Goal: Task Accomplishment & Management: Complete application form

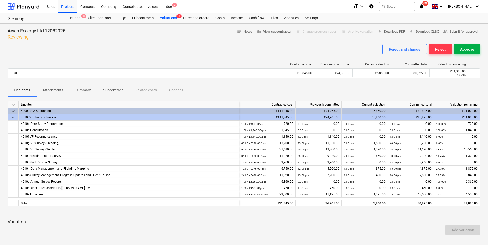
click at [462, 46] on div "Approve" at bounding box center [467, 49] width 14 height 7
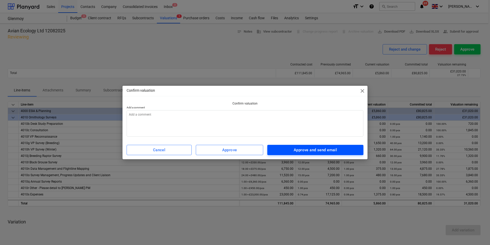
click at [303, 150] on div "Approve and send email" at bounding box center [315, 149] width 43 height 7
type textarea "x"
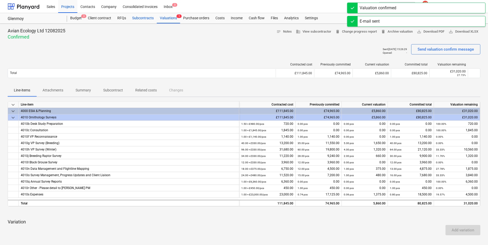
click at [146, 18] on div "Subcontracts" at bounding box center [143, 18] width 28 height 10
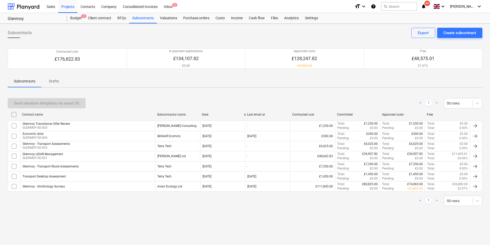
click at [129, 39] on div "Subcontracts Create subcontract Export" at bounding box center [245, 35] width 475 height 14
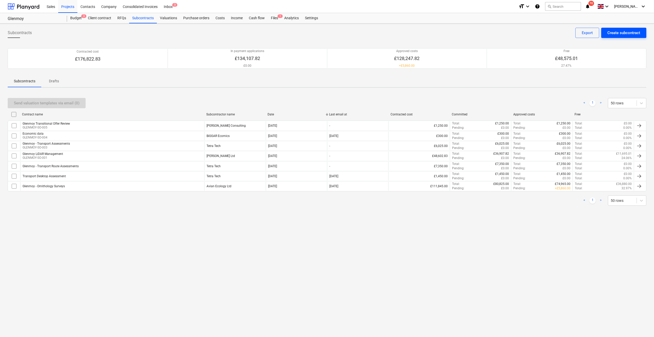
click at [490, 34] on div "Create subcontract" at bounding box center [624, 32] width 33 height 7
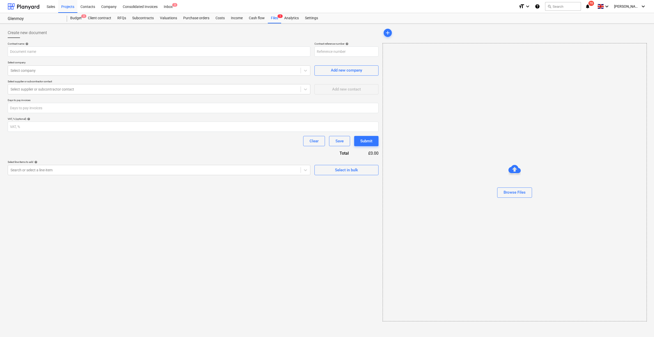
type input "GLENMOY-SO-006"
click at [84, 50] on input "text" at bounding box center [159, 51] width 303 height 10
type input "Glenmoy - Avian Ecology Surveys"
click at [75, 71] on div at bounding box center [155, 70] width 288 height 5
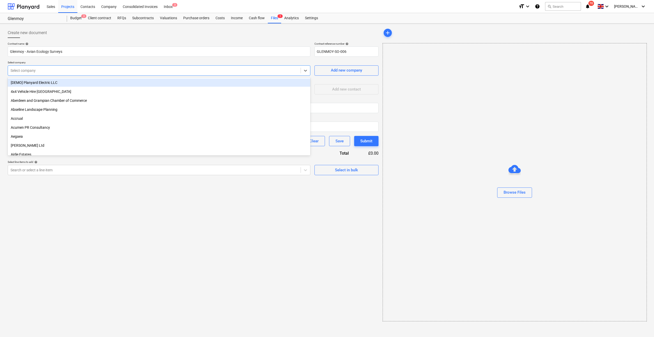
click at [64, 68] on div at bounding box center [155, 70] width 288 height 5
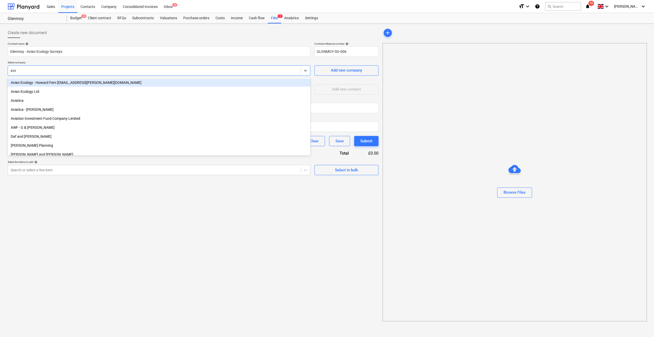
type input "avian"
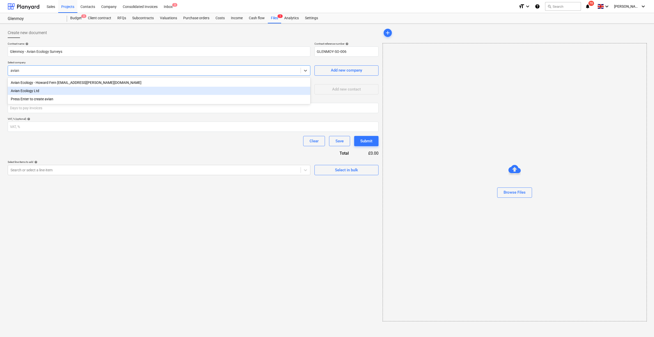
click at [66, 92] on div "Avian Ecology Ltd" at bounding box center [159, 91] width 303 height 8
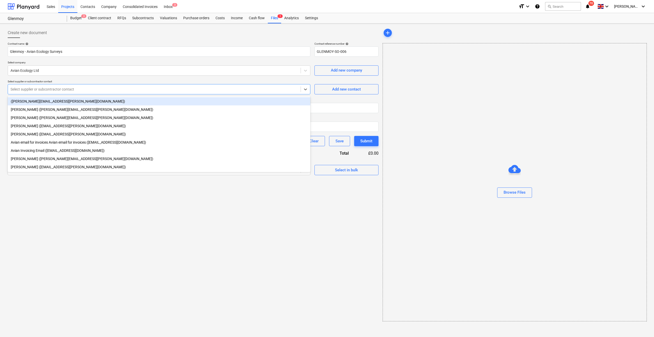
click at [56, 90] on div at bounding box center [155, 89] width 288 height 5
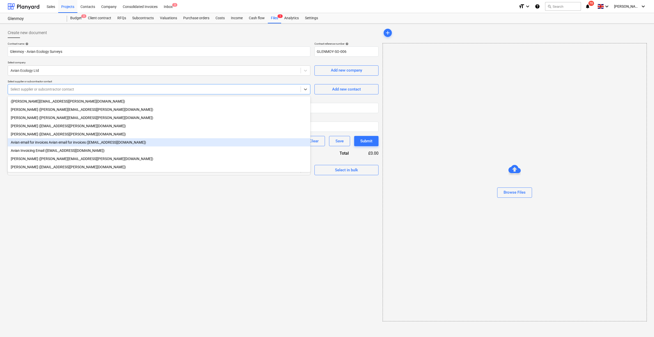
click at [70, 144] on div "Avian email for invoices Avian email for invoices ([EMAIL_ADDRESS][DOMAIN_NAME])" at bounding box center [159, 142] width 303 height 8
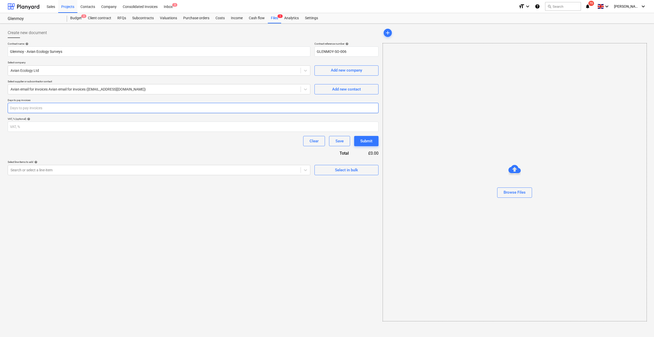
click at [39, 111] on input "number" at bounding box center [193, 108] width 371 height 10
click at [61, 126] on input "number" at bounding box center [193, 127] width 371 height 10
type input "20"
click at [41, 237] on div "Create new document Contract name help Glenmoy - Avian Ecology Surveys Contract…" at bounding box center [193, 175] width 375 height 298
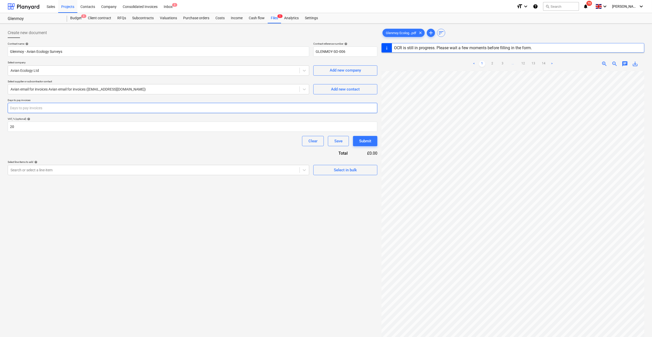
click at [122, 110] on input "number" at bounding box center [193, 108] width 370 height 10
type input "30"
click at [124, 162] on div "Select line-items to add help" at bounding box center [159, 161] width 302 height 3
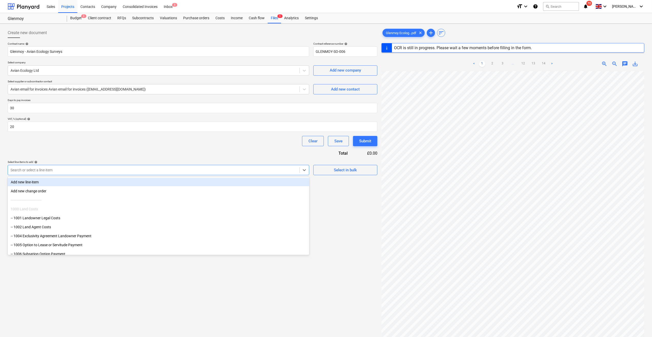
click at [127, 170] on div at bounding box center [154, 169] width 287 height 5
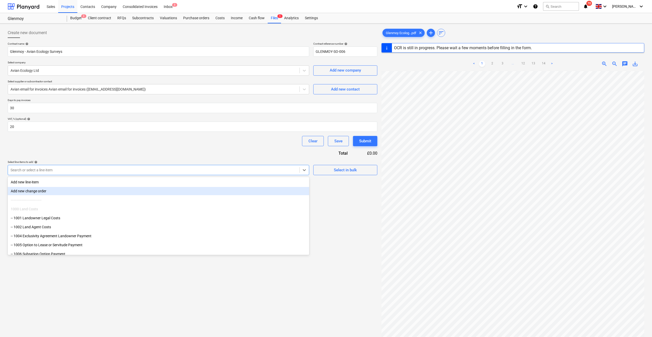
click at [92, 148] on div "Contract name help Glenmoy - Avian Ecology Surveys Contract reference number he…" at bounding box center [193, 108] width 370 height 133
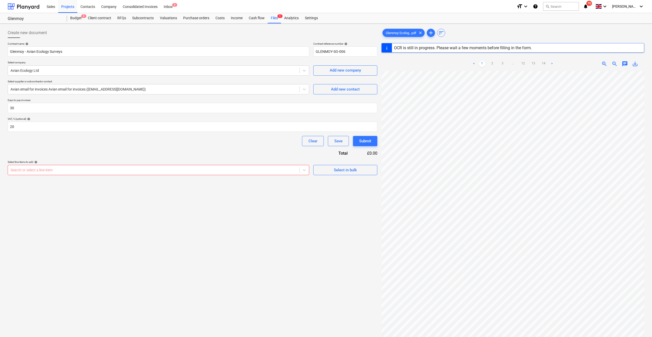
click at [136, 166] on div "Search or select a line-item" at bounding box center [159, 170] width 302 height 10
click at [307, 165] on div at bounding box center [304, 169] width 9 height 9
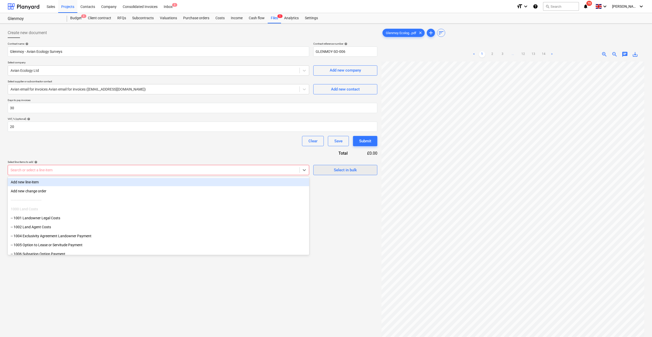
click at [332, 169] on span "Select in bulk" at bounding box center [345, 170] width 51 height 7
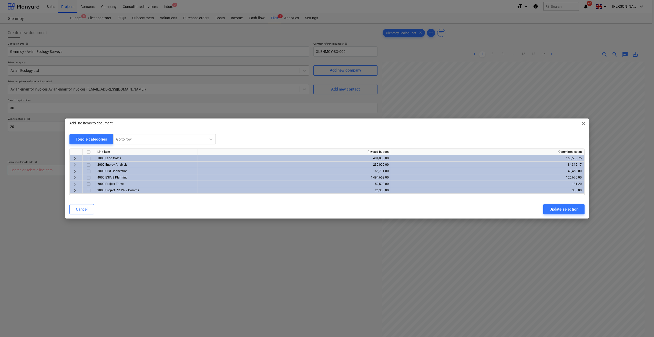
click at [75, 176] on span "keyboard_arrow_right" at bounding box center [75, 178] width 6 height 6
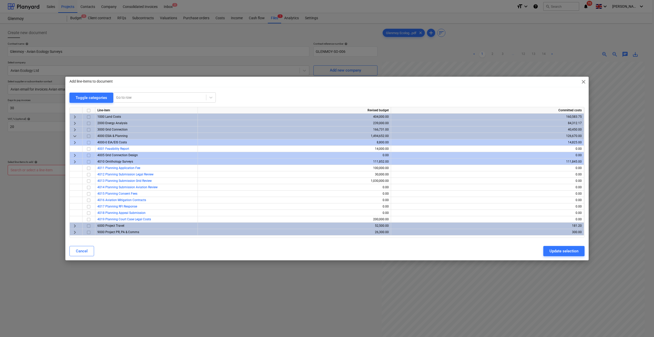
click at [75, 140] on span "keyboard_arrow_right" at bounding box center [75, 142] width 6 height 6
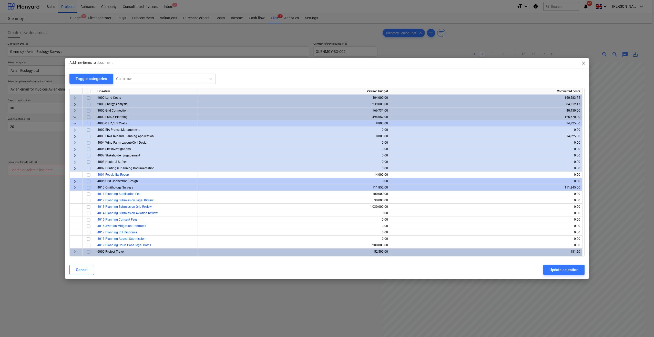
click at [74, 135] on span "keyboard_arrow_right" at bounding box center [75, 136] width 6 height 6
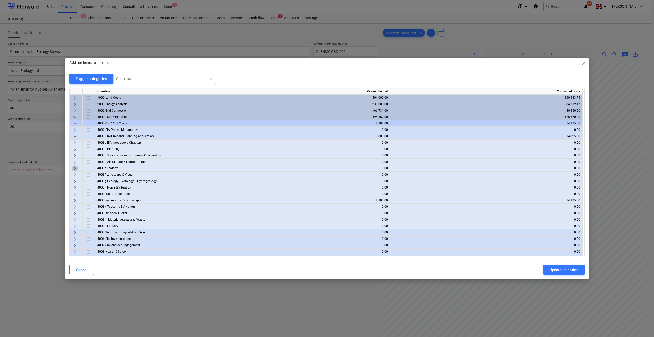
click at [76, 168] on span "keyboard_arrow_right" at bounding box center [75, 168] width 6 height 6
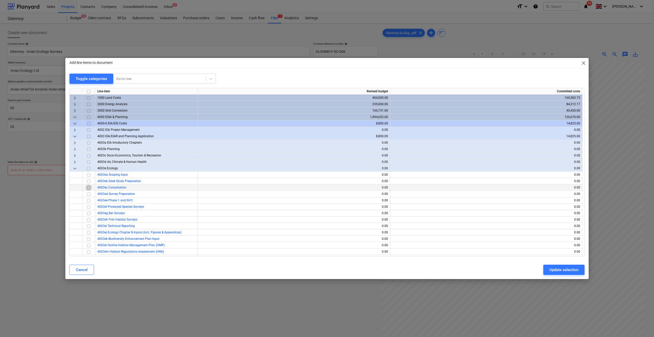
click at [88, 189] on input "checkbox" at bounding box center [89, 188] width 6 height 6
click at [88, 182] on input "checkbox" at bounding box center [89, 181] width 6 height 6
click at [89, 200] on input "checkbox" at bounding box center [89, 200] width 6 height 6
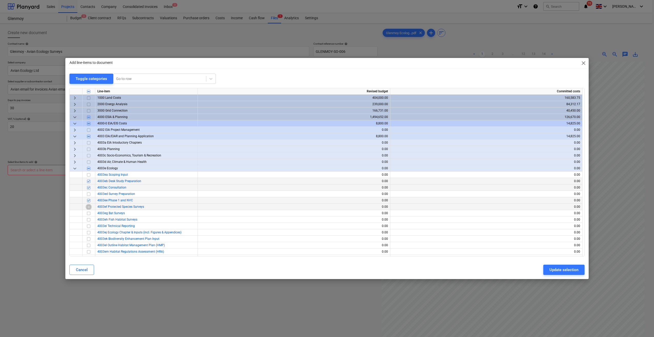
click at [88, 205] on input "checkbox" at bounding box center [89, 207] width 6 height 6
click at [89, 211] on input "checkbox" at bounding box center [89, 213] width 6 height 6
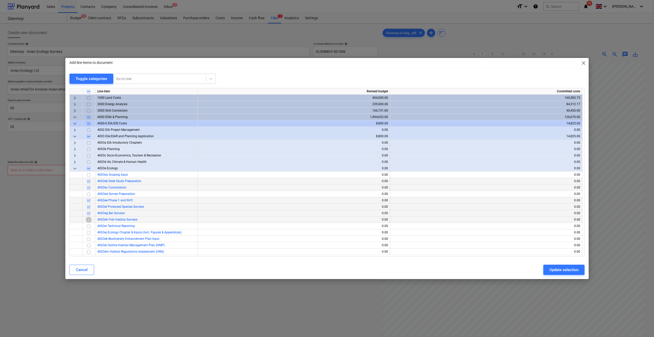
click at [90, 218] on input "checkbox" at bounding box center [89, 220] width 6 height 6
click at [90, 226] on input "checkbox" at bounding box center [89, 226] width 6 height 6
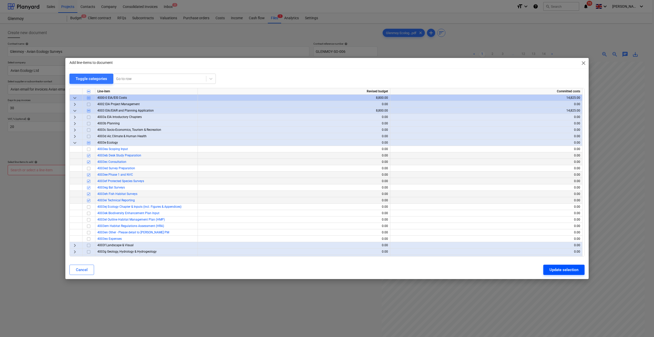
click at [490, 244] on div "Update selection" at bounding box center [564, 269] width 29 height 7
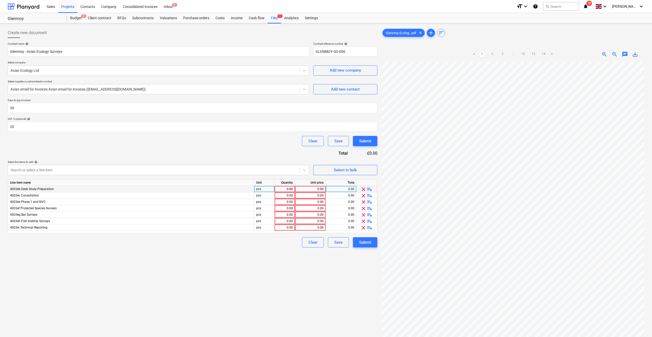
click at [283, 188] on div "0.00" at bounding box center [285, 189] width 16 height 6
type input "1"
click at [315, 190] on div "0.00" at bounding box center [310, 189] width 26 height 6
type input "430"
click at [288, 194] on div "0.00" at bounding box center [285, 195] width 16 height 6
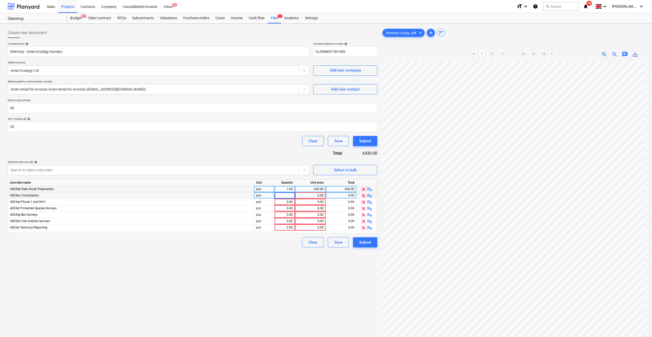
type input "1"
click at [316, 199] on div "0.00" at bounding box center [310, 202] width 26 height 6
click at [316, 196] on div "0.00" at bounding box center [310, 195] width 26 height 6
type input "1000"
click at [292, 202] on div "0.00" at bounding box center [285, 202] width 16 height 6
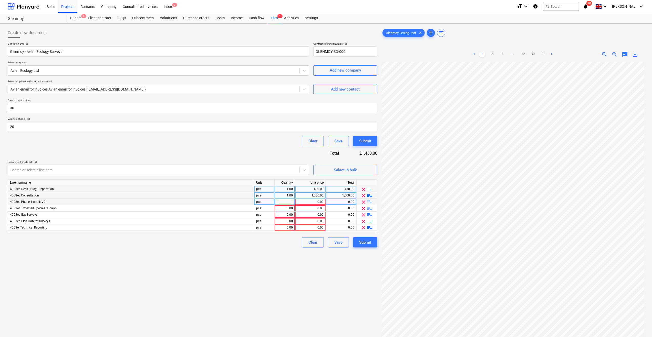
type input "1"
click at [323, 201] on div "0.00" at bounding box center [310, 202] width 26 height 6
type input "9200"
click at [287, 209] on div "0.00" at bounding box center [285, 208] width 16 height 6
type input "1"
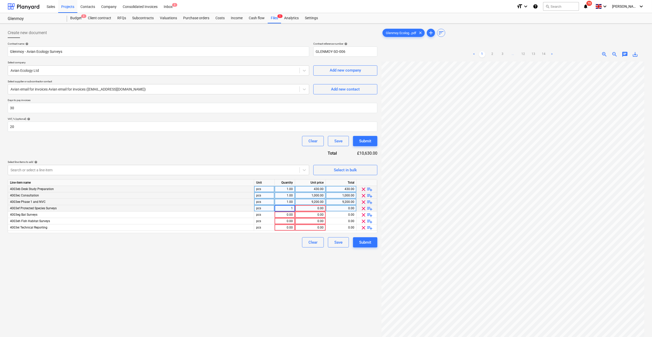
click at [308, 209] on div "0.00" at bounding box center [310, 208] width 26 height 6
click at [313, 208] on input at bounding box center [310, 208] width 31 height 6
type input "5274"
click at [287, 214] on div "0.00" at bounding box center [285, 214] width 16 height 6
type input "9"
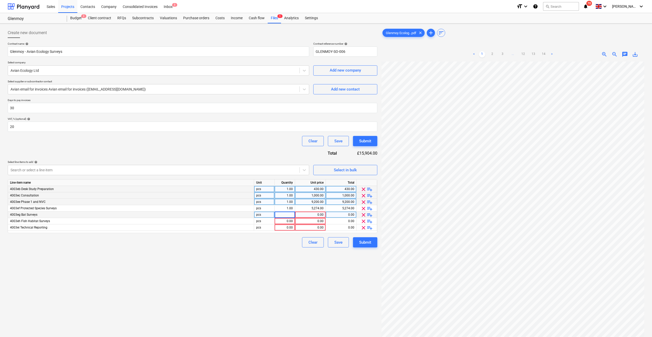
click at [315, 215] on div "0.00" at bounding box center [310, 214] width 26 height 6
type input "9123"
click at [301, 218] on div "0.00" at bounding box center [310, 221] width 26 height 6
click at [288, 213] on div "0.00" at bounding box center [285, 214] width 16 height 6
type input "1"
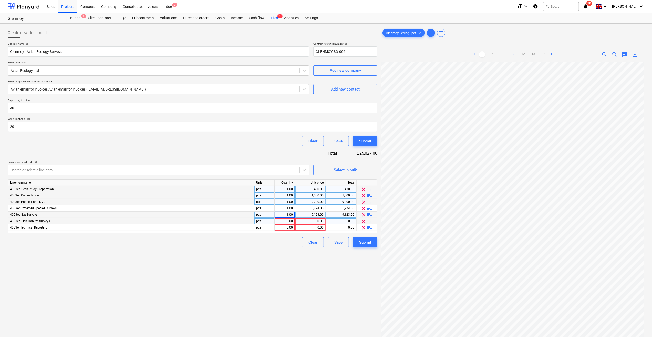
click at [291, 218] on div "0.00" at bounding box center [285, 221] width 16 height 6
click at [311, 221] on div "0.00" at bounding box center [310, 221] width 26 height 6
type input "10350"
click at [290, 220] on div "0.00" at bounding box center [285, 221] width 16 height 6
type input "1"
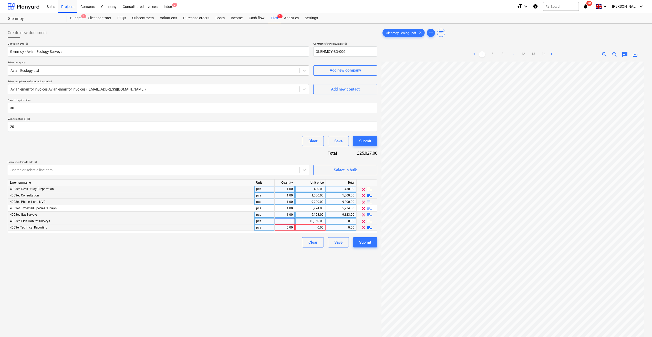
click at [289, 226] on div "0.00" at bounding box center [285, 227] width 16 height 6
type input "1"
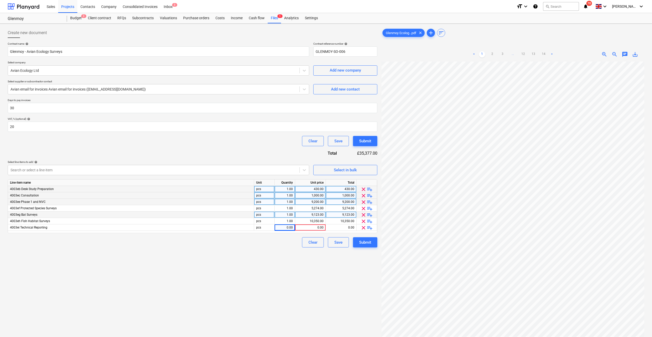
click at [237, 244] on div "Create new document Contract name help Glenmoy - Avian Ecology Surveys Contract…" at bounding box center [193, 206] width 374 height 360
click at [357, 170] on div "Select in bulk" at bounding box center [345, 170] width 23 height 7
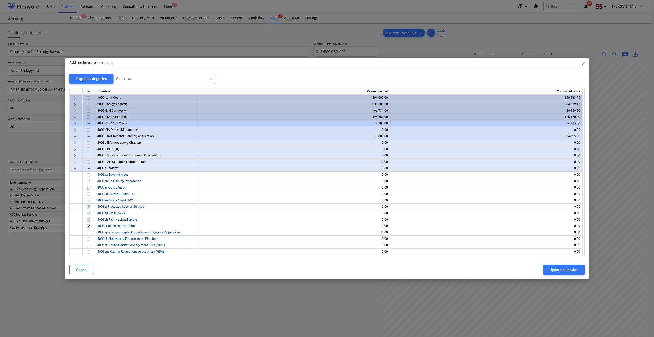
click at [130, 78] on div at bounding box center [159, 78] width 87 height 5
click at [249, 74] on div "Toggle categories Go to row" at bounding box center [326, 79] width 515 height 11
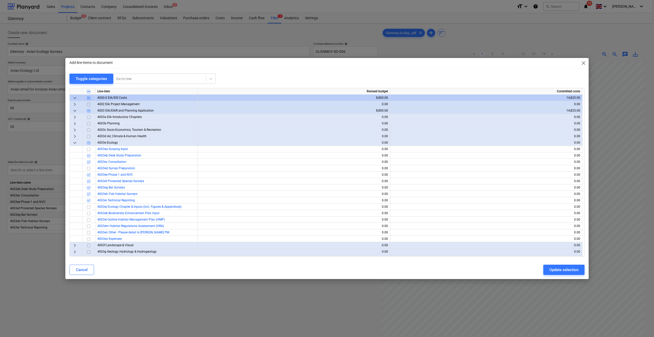
click at [490, 63] on div "Add line-items to document close" at bounding box center [326, 63] width 523 height 10
click at [490, 63] on span "close" at bounding box center [584, 63] width 6 height 6
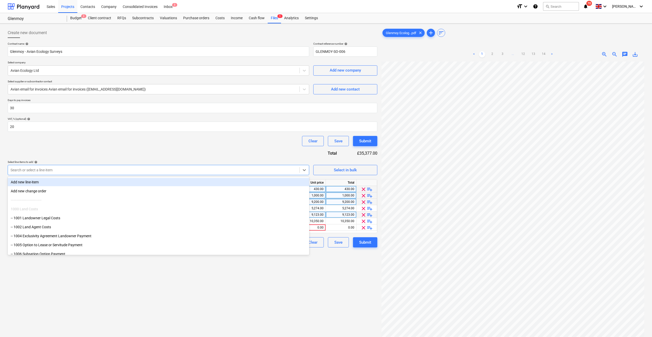
click at [158, 171] on div at bounding box center [154, 169] width 287 height 5
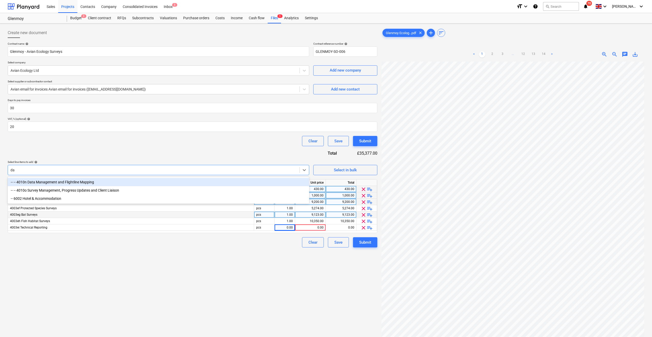
type input "d"
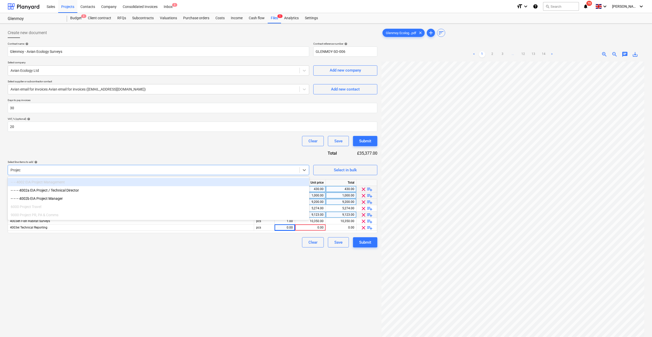
type input "Project"
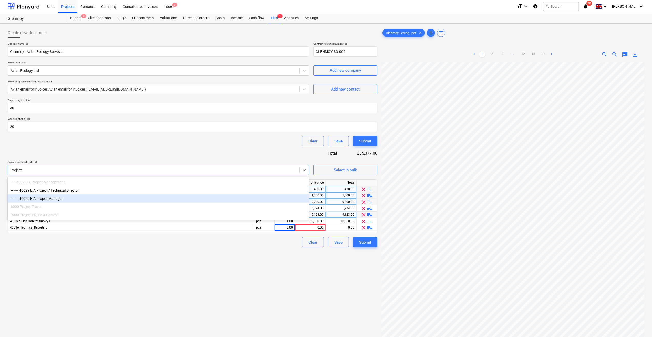
click at [54, 198] on div "-- -- -- 4002b EIA Project Manager" at bounding box center [159, 198] width 302 height 8
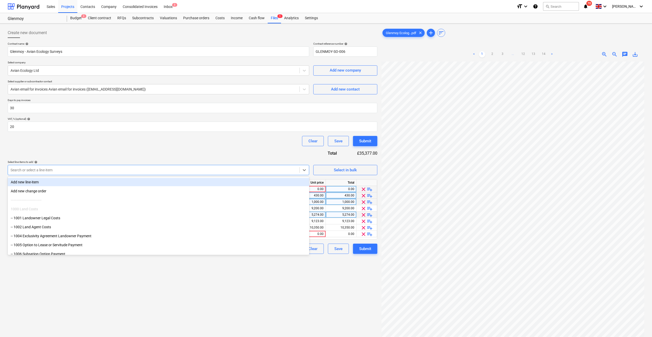
click at [283, 166] on div "Search or select a line-item" at bounding box center [159, 170] width 302 height 10
click at [282, 168] on div at bounding box center [154, 169] width 287 height 5
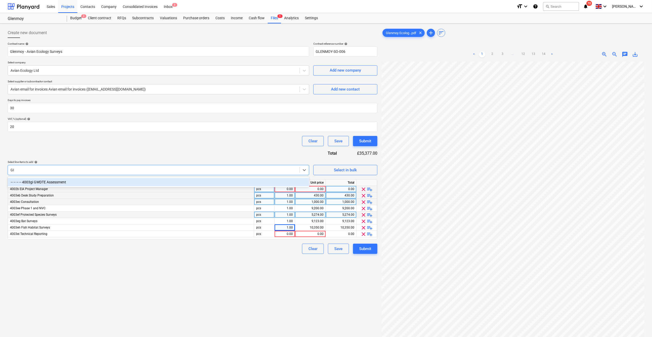
type input "G"
type input "grad"
click at [51, 180] on div "-- -- -- 4002f EIA Graduate / Technician" at bounding box center [159, 182] width 302 height 8
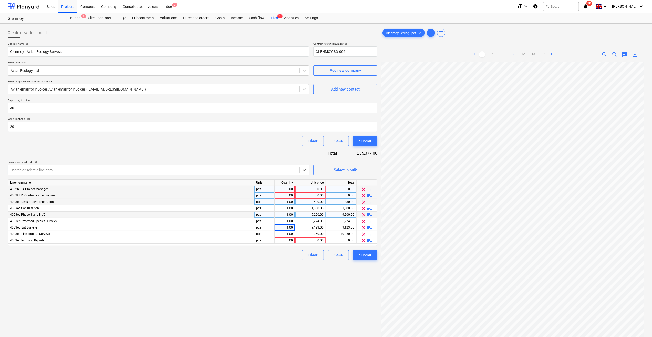
click at [288, 195] on div "0.00" at bounding box center [285, 195] width 16 height 6
click at [351, 195] on div "0.00" at bounding box center [341, 195] width 26 height 6
type input "1"
click at [318, 196] on div "0.00" at bounding box center [310, 195] width 26 height 6
type input "1230"
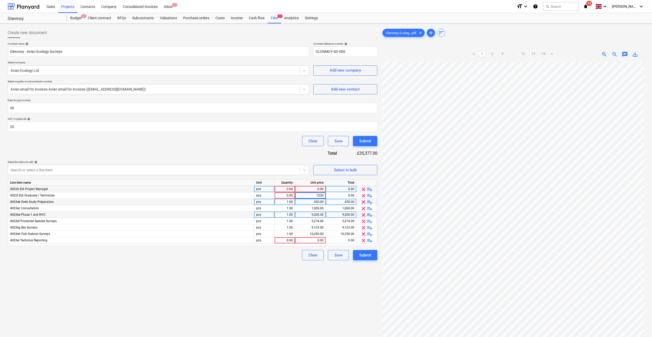
click at [317, 190] on div "0.00" at bounding box center [310, 189] width 26 height 6
click at [286, 195] on div "0.00" at bounding box center [285, 195] width 16 height 6
type input "1"
click at [288, 190] on div "0.00" at bounding box center [285, 189] width 16 height 6
type input "1"
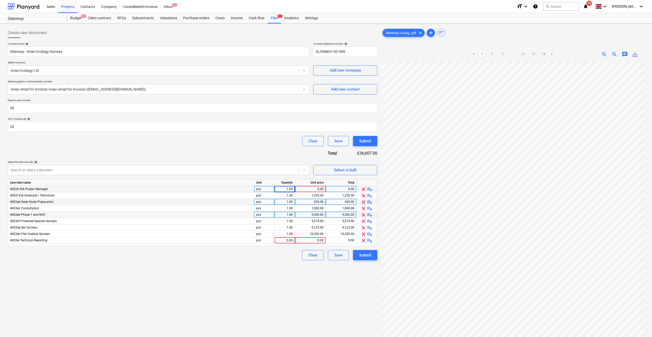
click at [318, 188] on div "0.00" at bounding box center [310, 189] width 26 height 6
type input "1590"
click at [286, 239] on div "0.00" at bounding box center [285, 240] width 16 height 6
type input "1"
click at [311, 241] on div "0.00" at bounding box center [310, 240] width 26 height 6
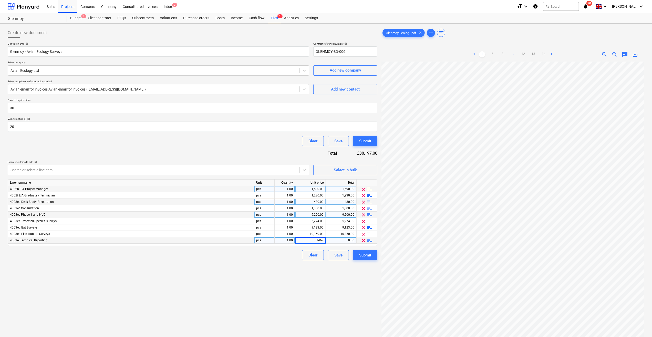
type input "14675"
click at [288, 244] on div "Create new document Contract name help Glenmoy - Avian Ecology Surveys Contract…" at bounding box center [193, 206] width 374 height 360
click at [314, 239] on div "14,675.00" at bounding box center [310, 240] width 26 height 6
type input "16460"
click at [230, 244] on div "Create new document Contract name help Glenmoy - Avian Ecology Surveys Contract…" at bounding box center [193, 206] width 374 height 360
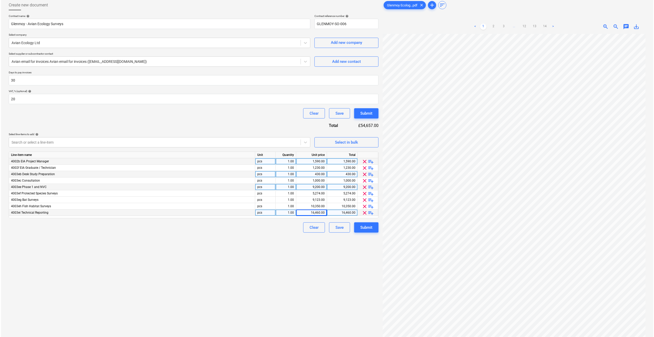
scroll to position [51, 0]
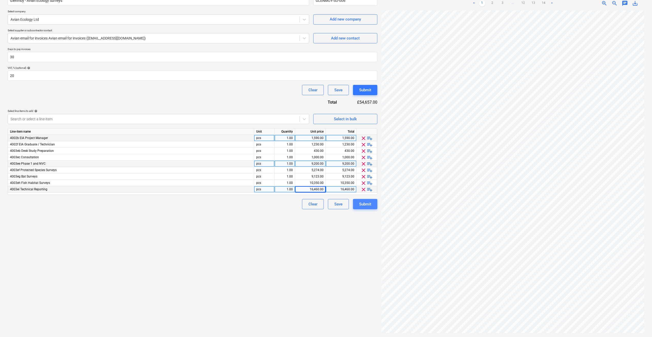
click at [360, 206] on div "Submit" at bounding box center [365, 204] width 12 height 7
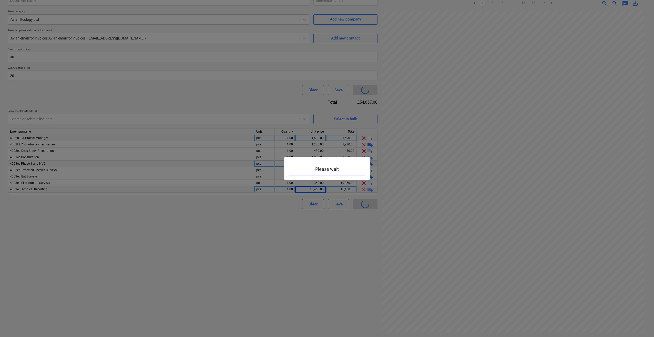
type input "GLENMOY-SO-006"
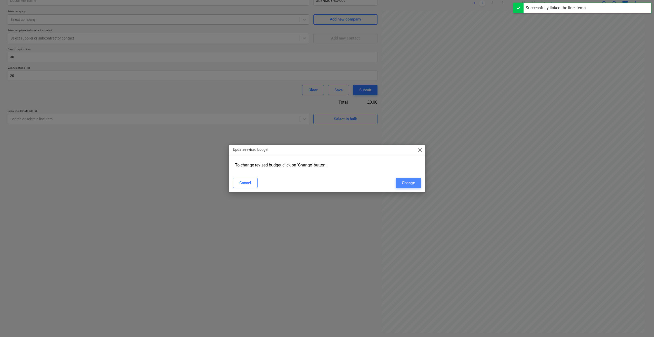
click at [410, 179] on button "Change" at bounding box center [408, 183] width 25 height 10
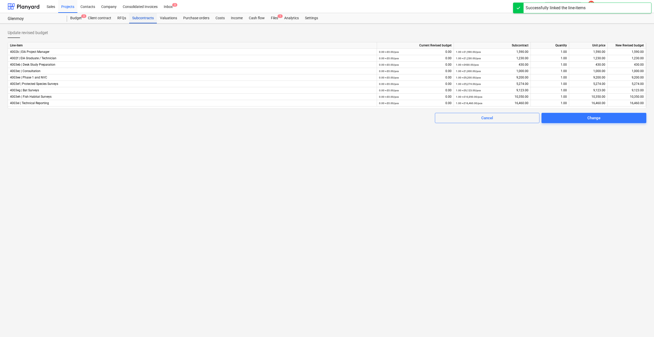
click at [139, 16] on div "Subcontracts" at bounding box center [143, 18] width 28 height 10
